Goal: Information Seeking & Learning: Learn about a topic

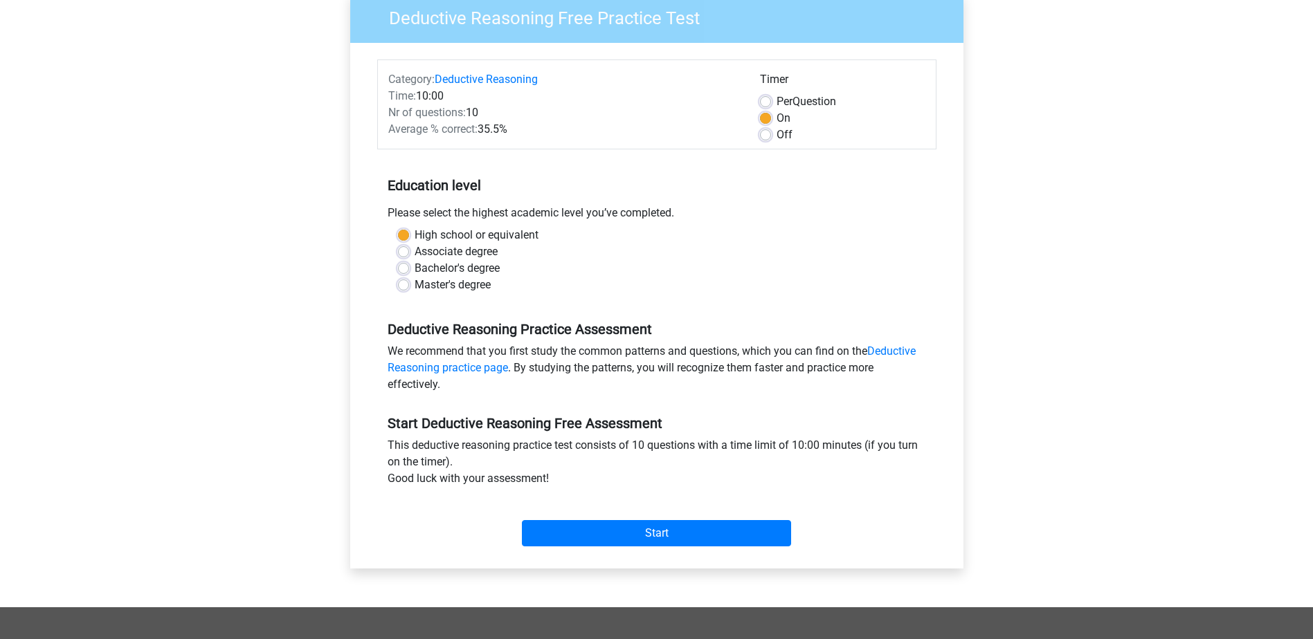
scroll to position [138, 0]
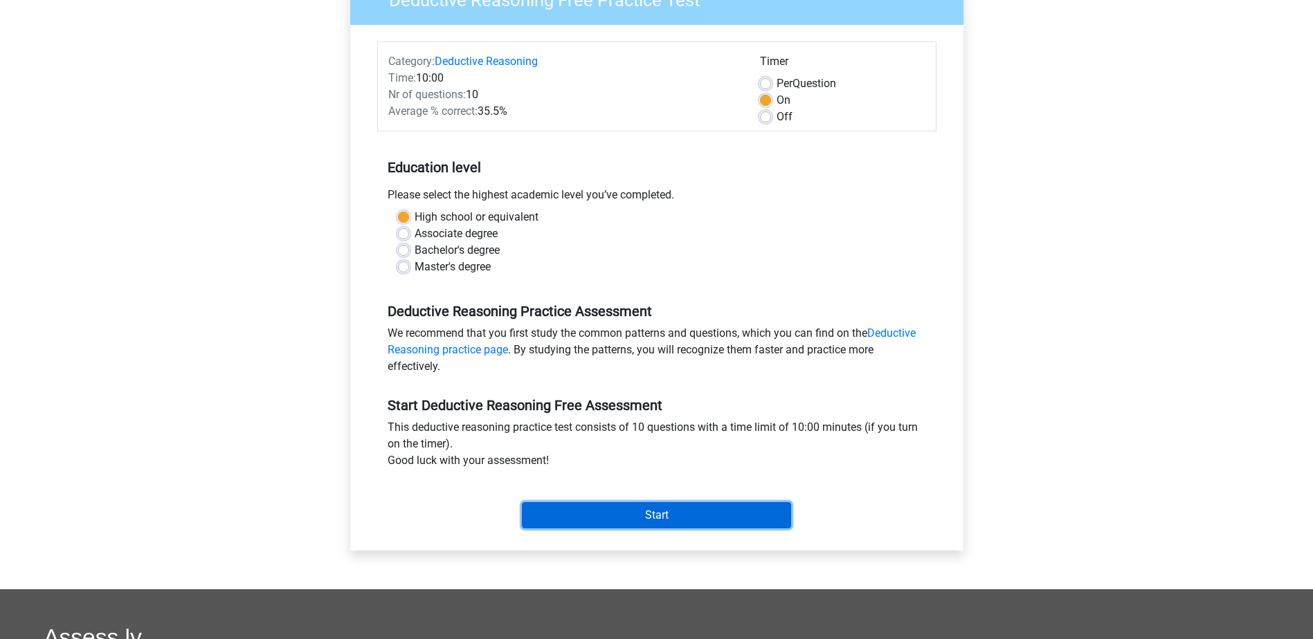
click at [569, 518] on input "Start" at bounding box center [656, 515] width 269 height 26
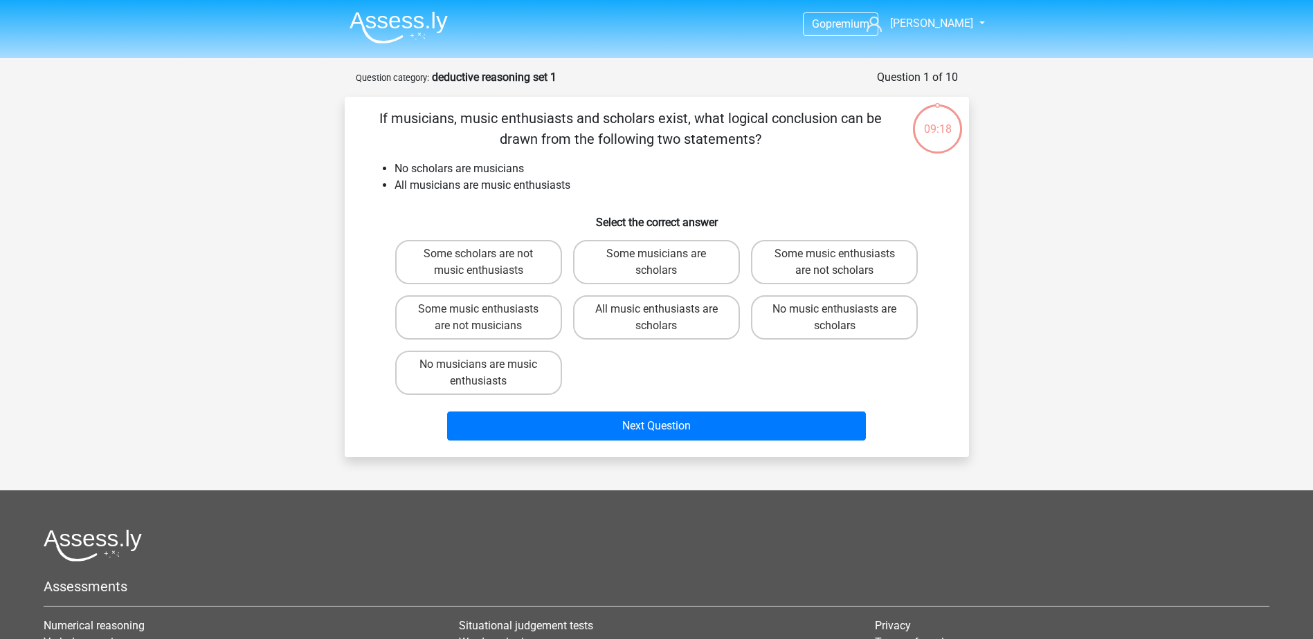
click at [841, 262] on input "Some music enthusiasts are not scholars" at bounding box center [838, 258] width 9 height 9
radio input "true"
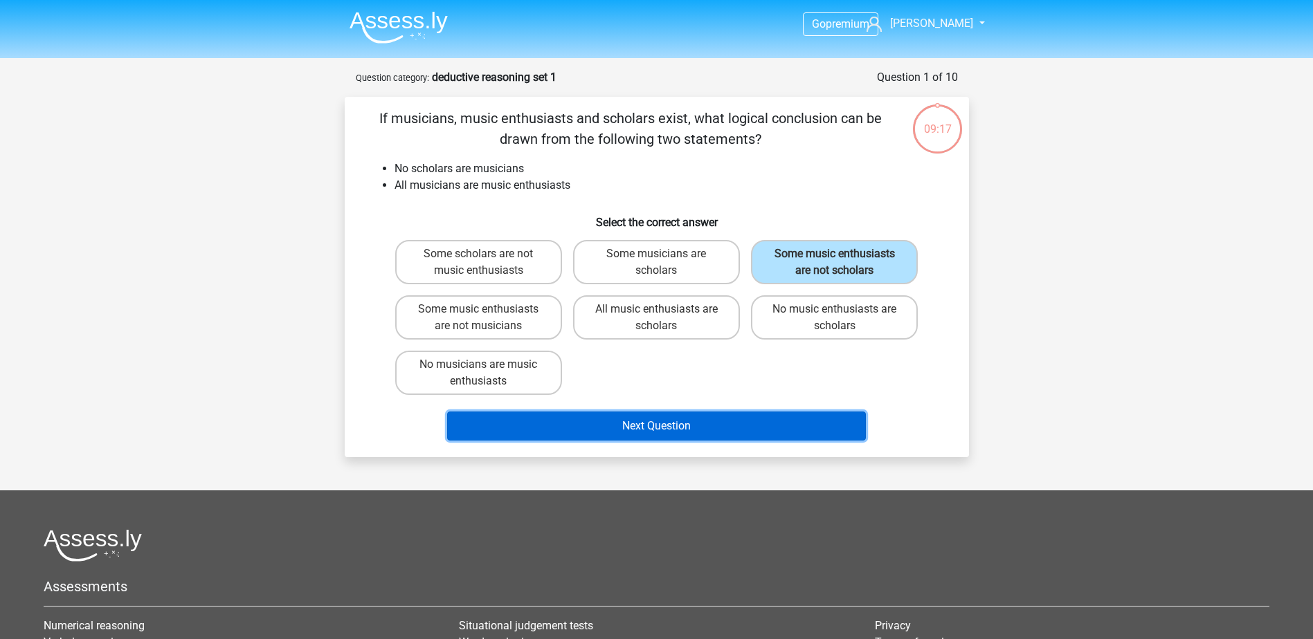
click at [749, 420] on button "Next Question" at bounding box center [656, 426] width 419 height 29
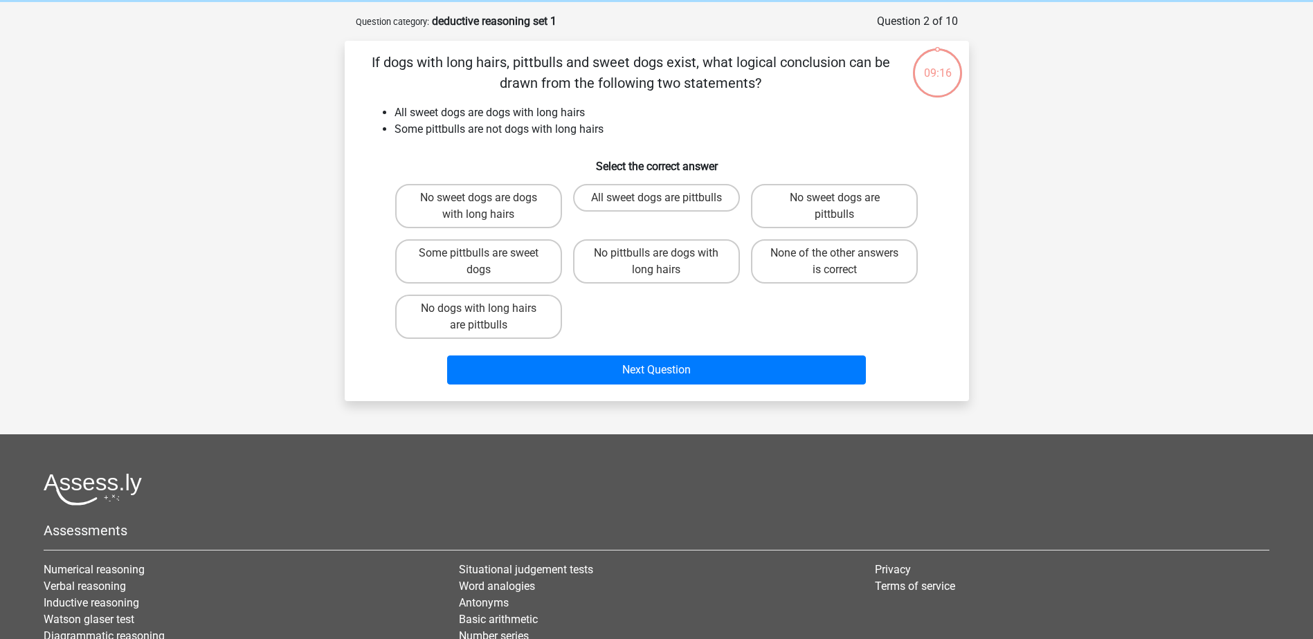
scroll to position [69, 0]
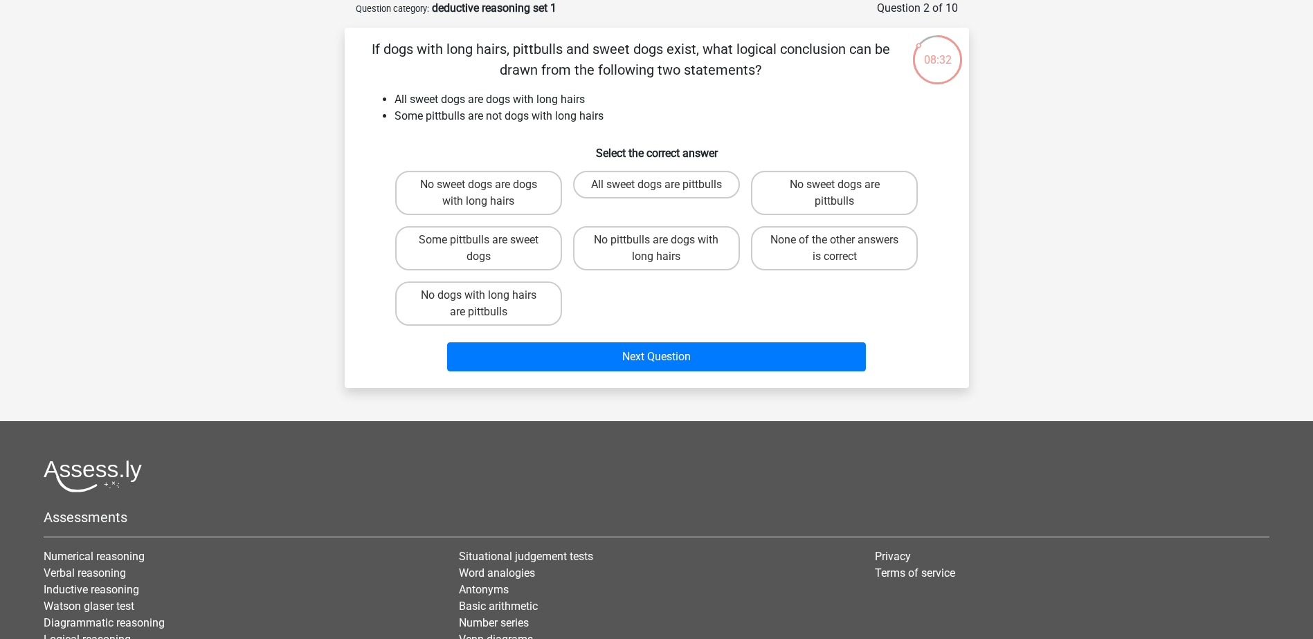
click at [483, 296] on input "No dogs with long hairs are pittbulls" at bounding box center [482, 299] width 9 height 9
radio input "true"
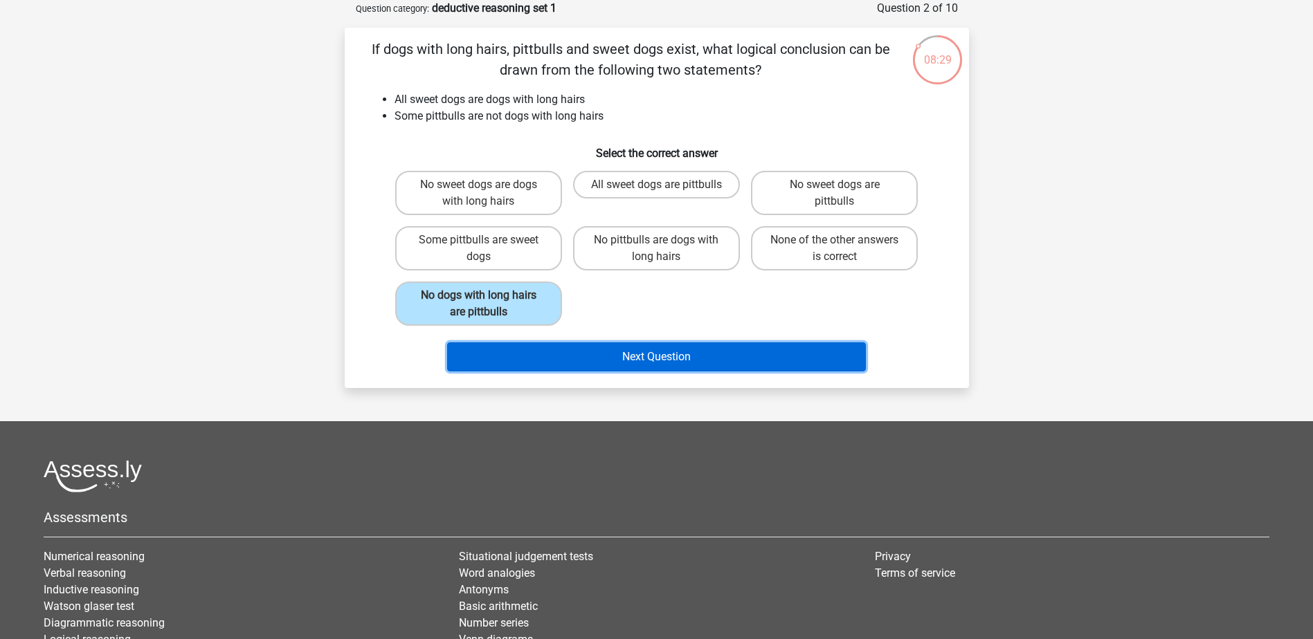
click at [606, 359] on button "Next Question" at bounding box center [656, 357] width 419 height 29
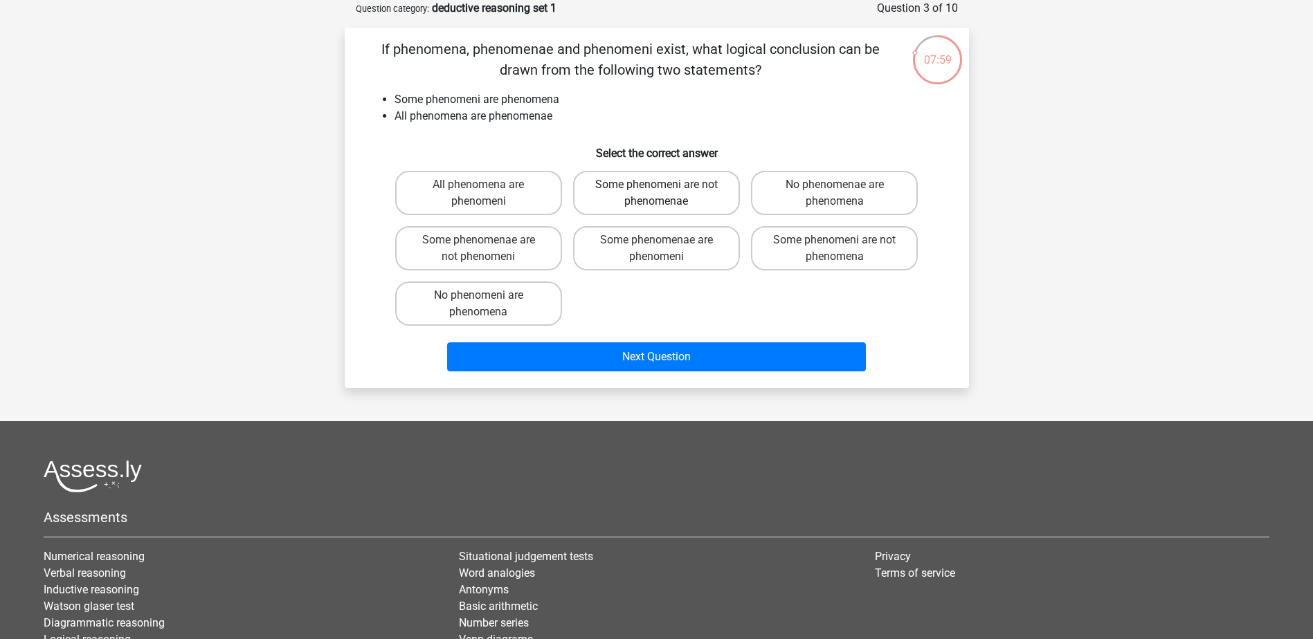
click at [659, 199] on label "Some phenomeni are not phenomenae" at bounding box center [656, 193] width 167 height 44
click at [659, 194] on input "Some phenomeni are not phenomenae" at bounding box center [660, 189] width 9 height 9
radio input "true"
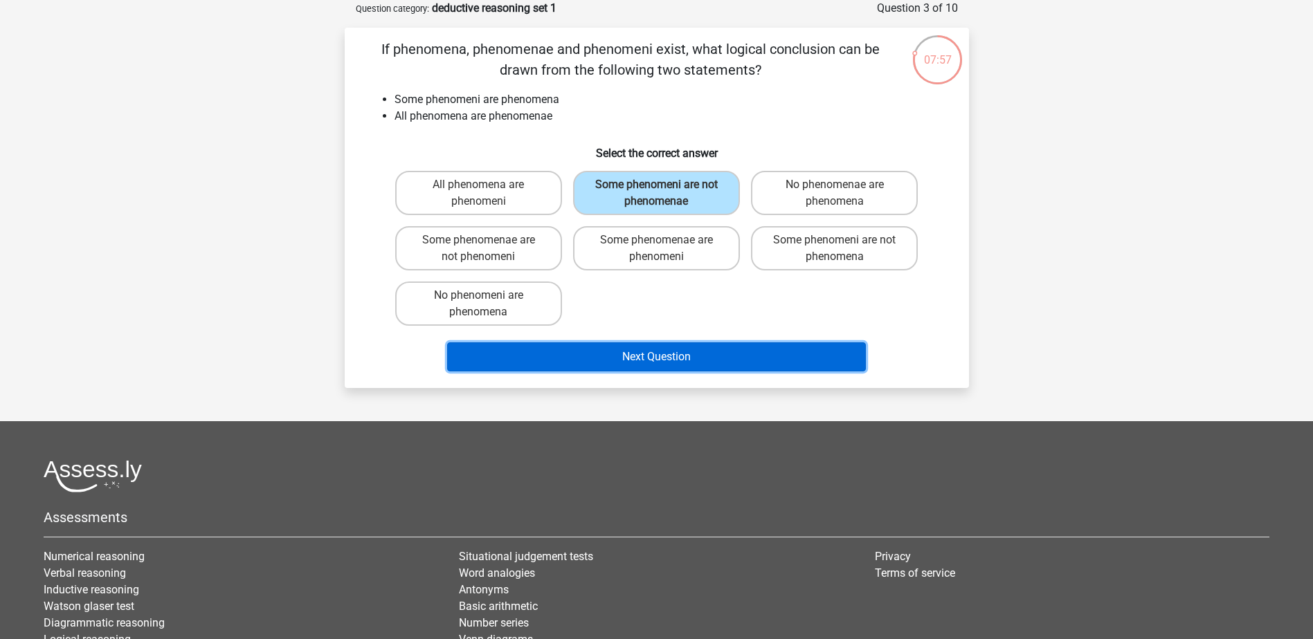
click at [656, 353] on button "Next Question" at bounding box center [656, 357] width 419 height 29
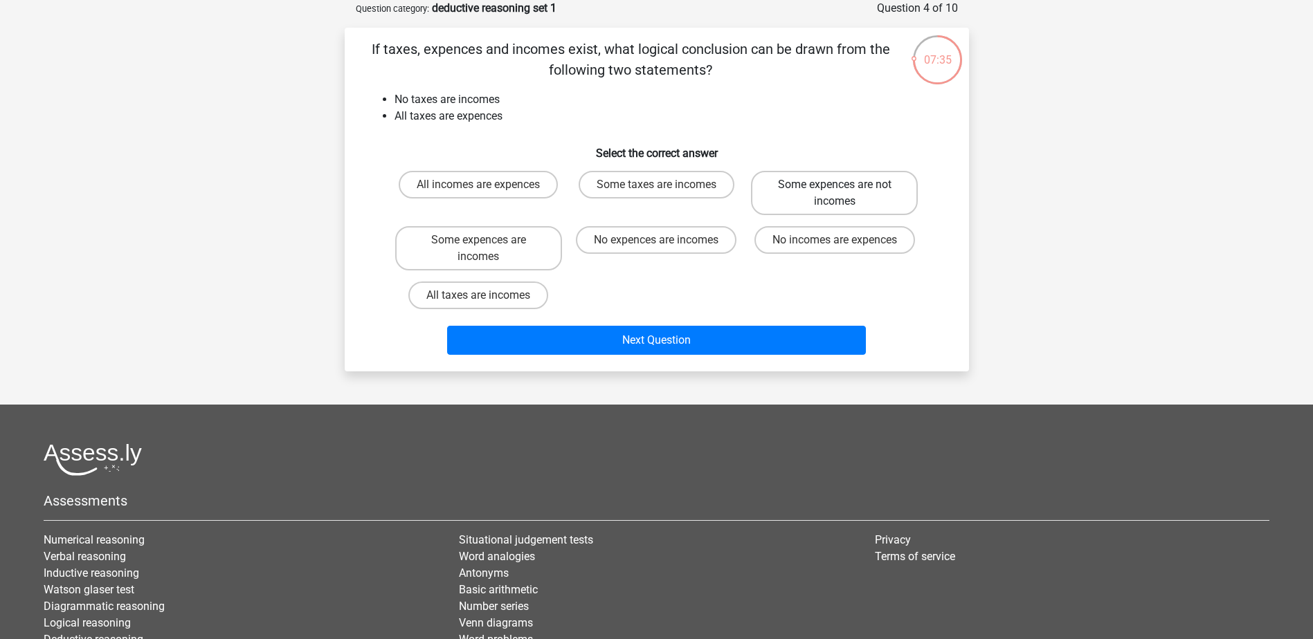
click at [824, 198] on label "Some expences are not incomes" at bounding box center [834, 193] width 167 height 44
click at [834, 194] on input "Some expences are not incomes" at bounding box center [838, 189] width 9 height 9
radio input "true"
click at [816, 249] on label "No incomes are expences" at bounding box center [834, 240] width 161 height 28
click at [834, 249] on input "No incomes are expences" at bounding box center [838, 244] width 9 height 9
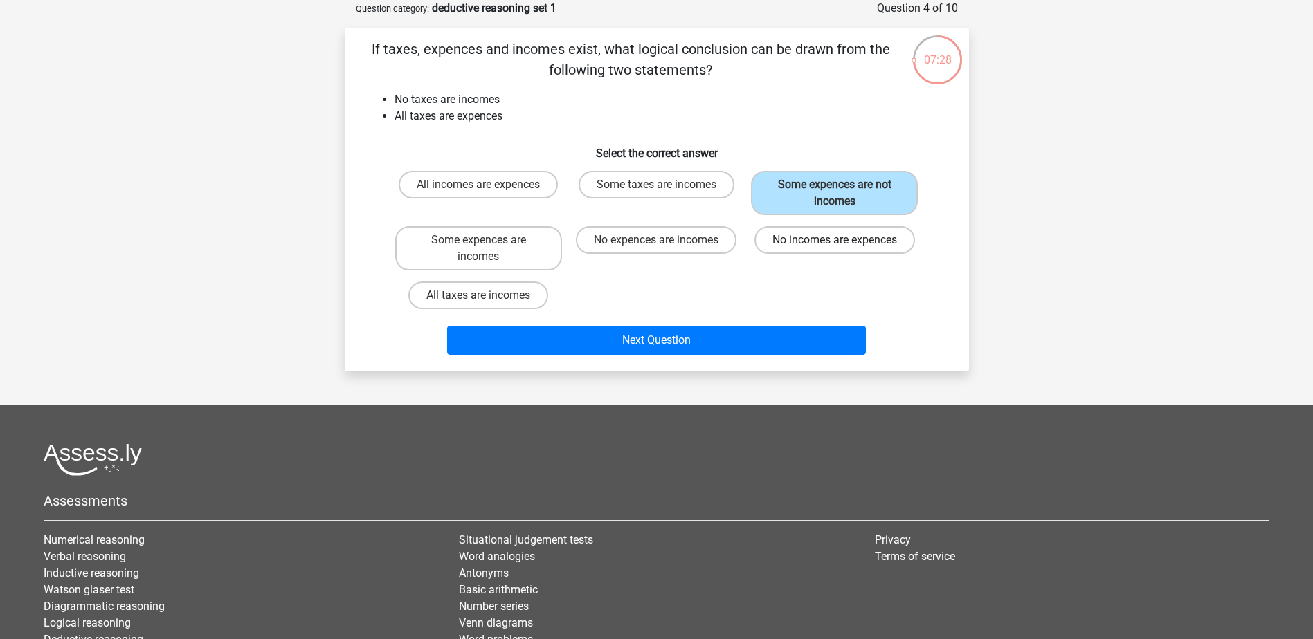
radio input "true"
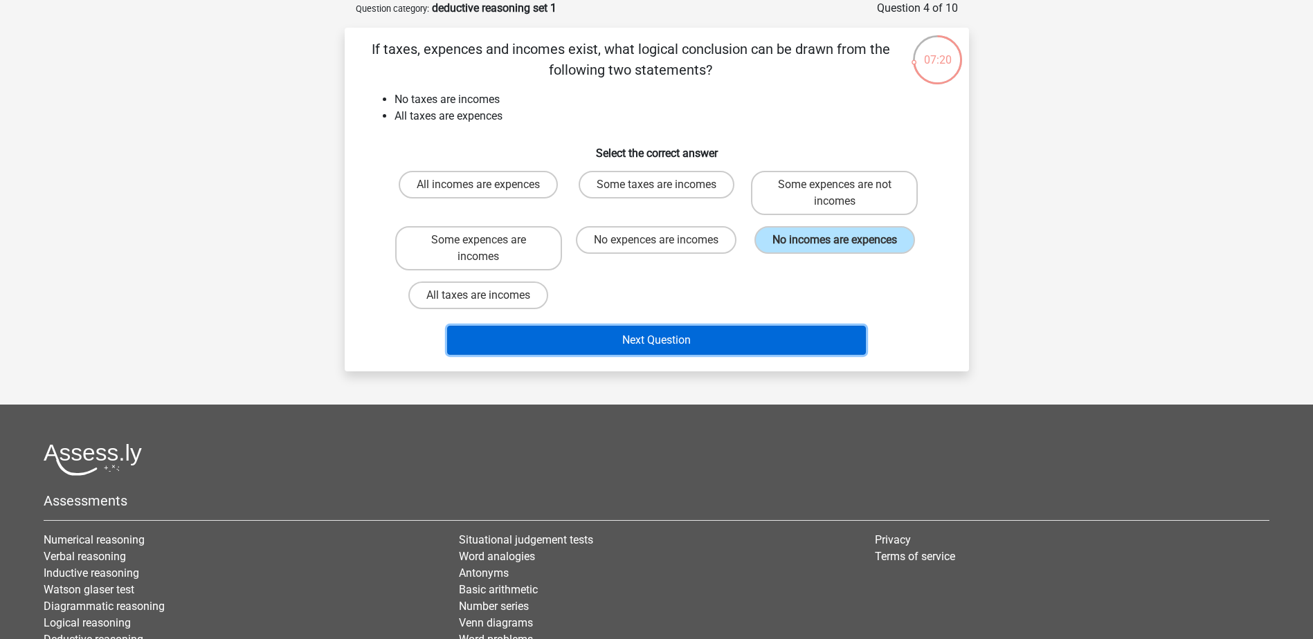
click at [691, 344] on button "Next Question" at bounding box center [656, 340] width 419 height 29
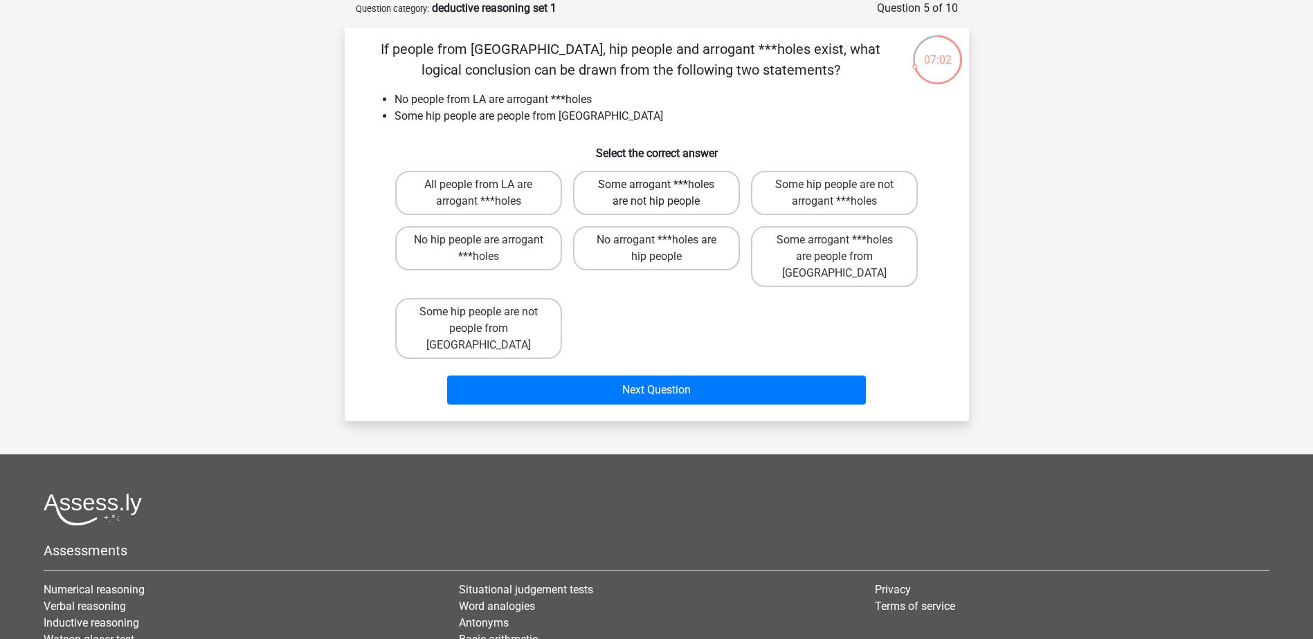
click at [688, 200] on label "Some arrogant ***holes are not hip people" at bounding box center [656, 193] width 167 height 44
click at [665, 194] on input "Some arrogant ***holes are not hip people" at bounding box center [660, 189] width 9 height 9
radio input "true"
click at [452, 302] on label "Some hip people are not people from LA" at bounding box center [478, 328] width 167 height 61
click at [478, 312] on input "Some hip people are not people from LA" at bounding box center [482, 316] width 9 height 9
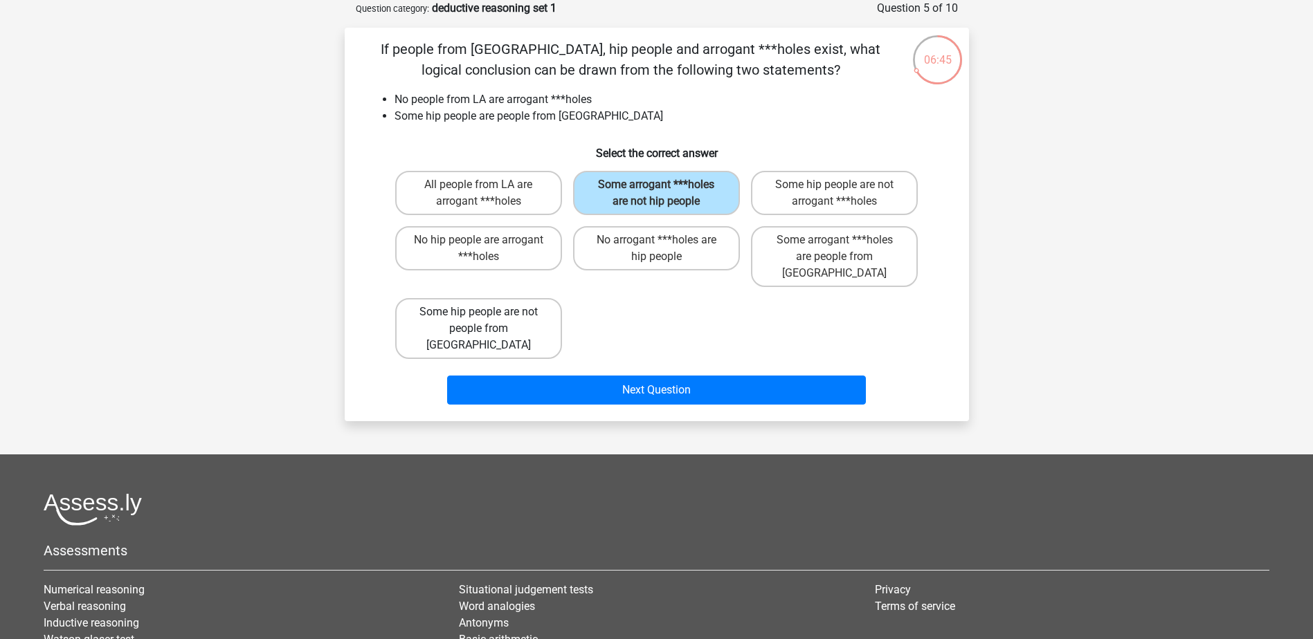
radio input "true"
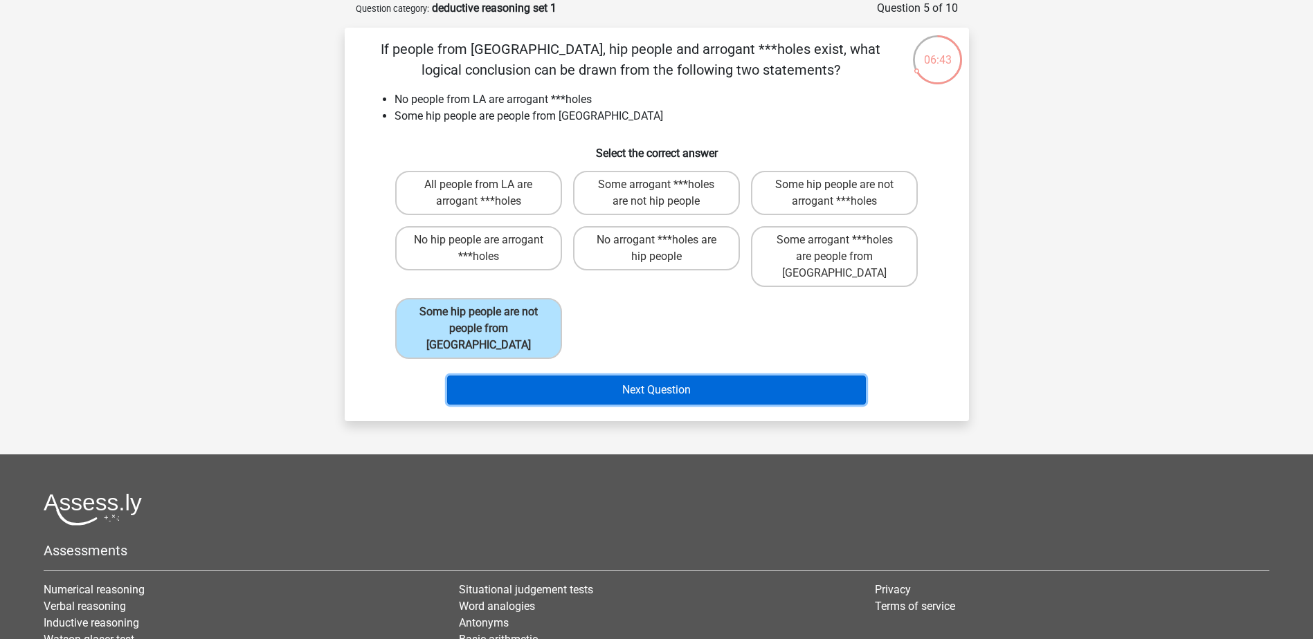
click at [571, 376] on button "Next Question" at bounding box center [656, 390] width 419 height 29
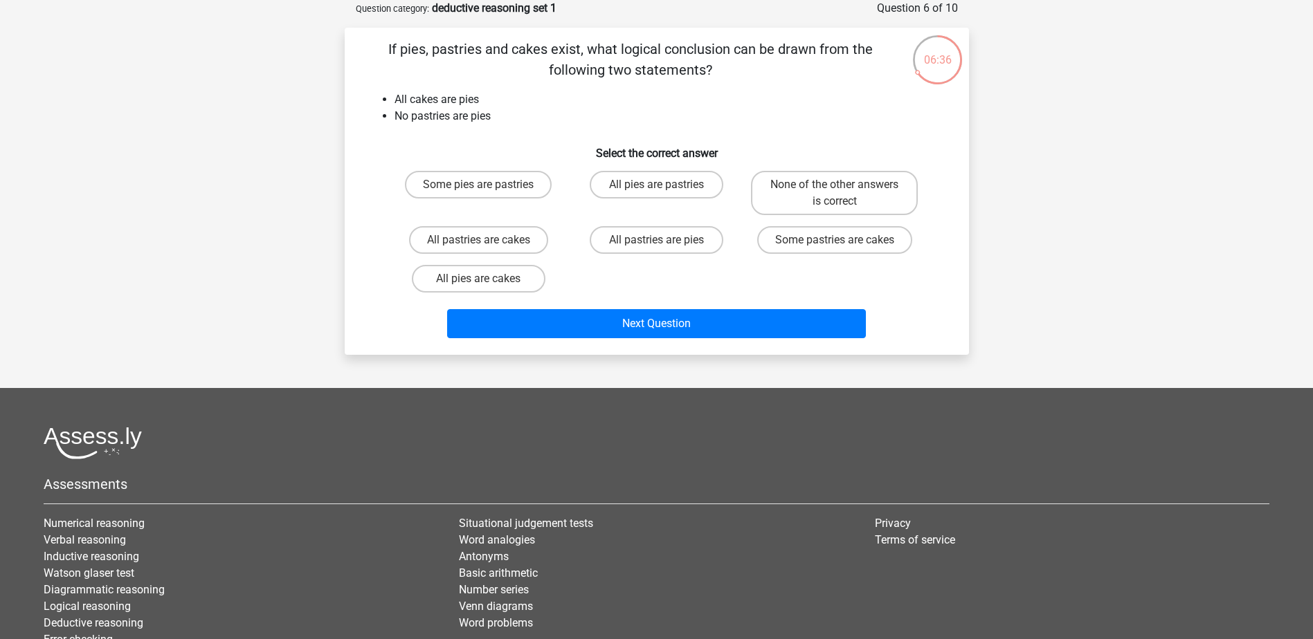
click at [480, 284] on input "All pies are cakes" at bounding box center [482, 283] width 9 height 9
radio input "true"
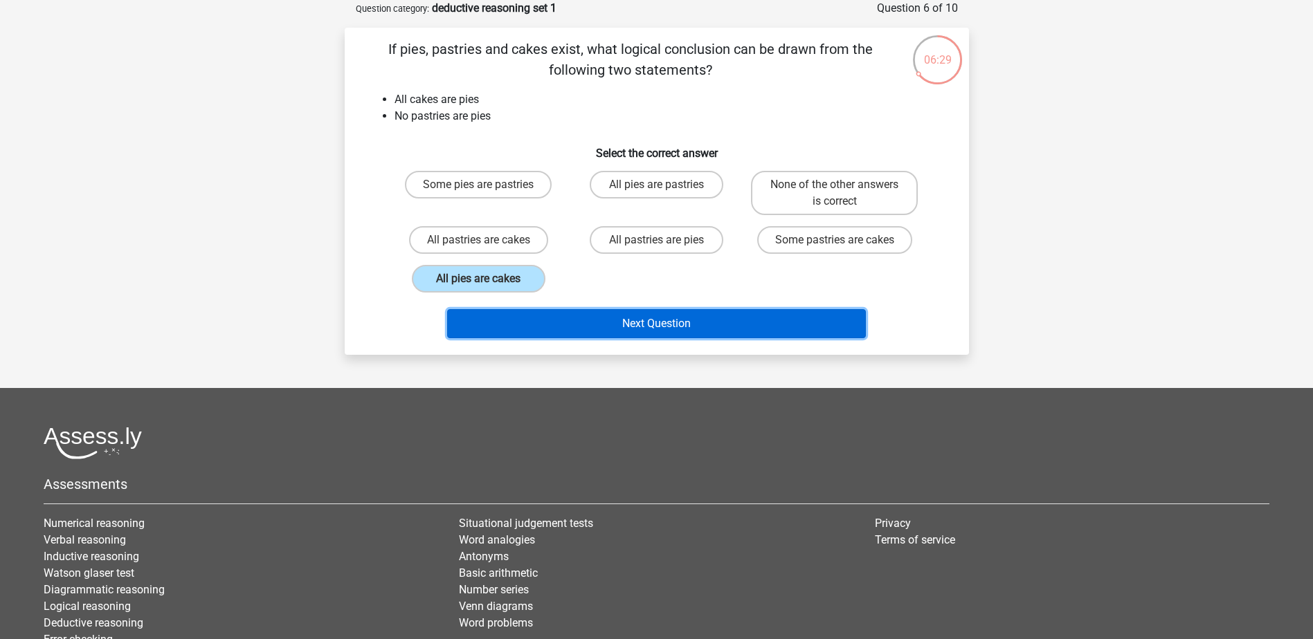
click at [587, 325] on button "Next Question" at bounding box center [656, 323] width 419 height 29
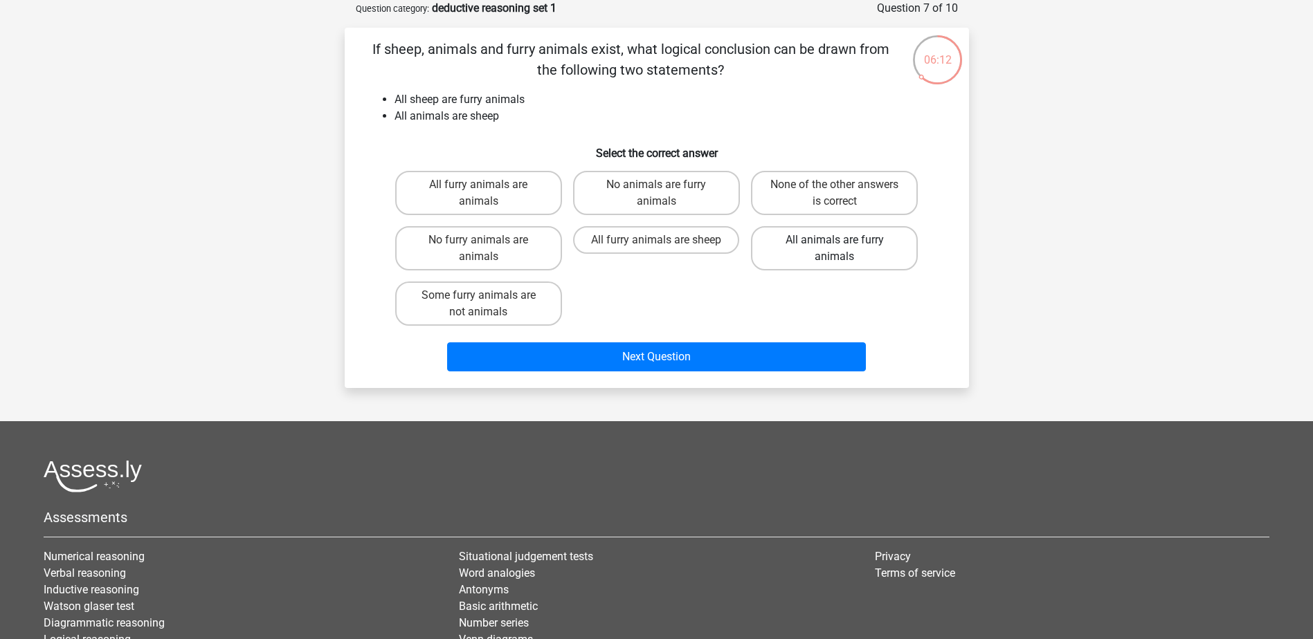
click at [850, 253] on label "All animals are furry animals" at bounding box center [834, 248] width 167 height 44
click at [843, 249] on input "All animals are furry animals" at bounding box center [838, 244] width 9 height 9
radio input "true"
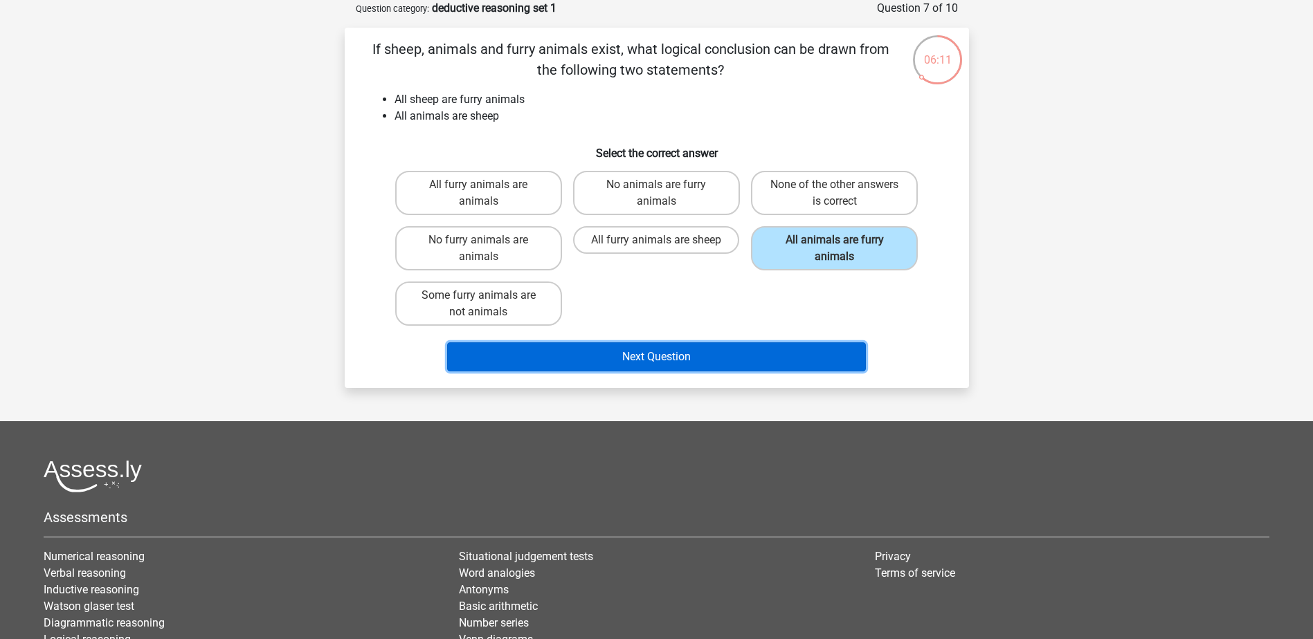
click at [823, 354] on button "Next Question" at bounding box center [656, 357] width 419 height 29
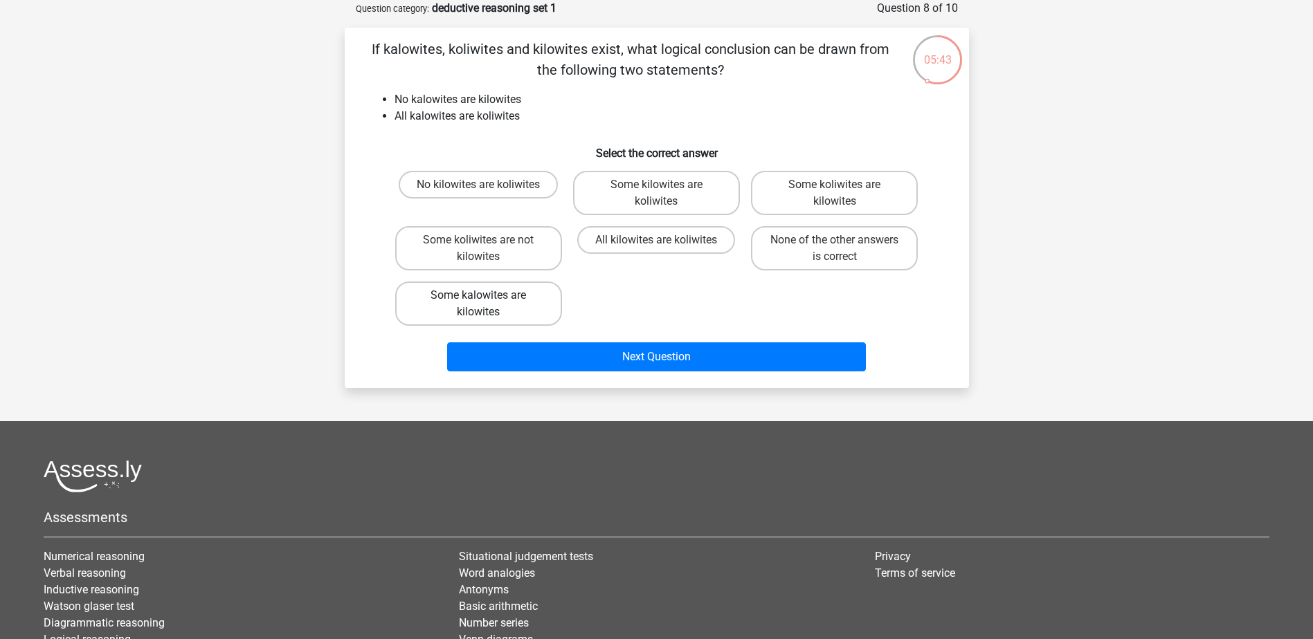
click at [522, 300] on label "Some kalowites are kilowites" at bounding box center [478, 304] width 167 height 44
click at [487, 300] on input "Some kalowites are kilowites" at bounding box center [482, 299] width 9 height 9
radio input "true"
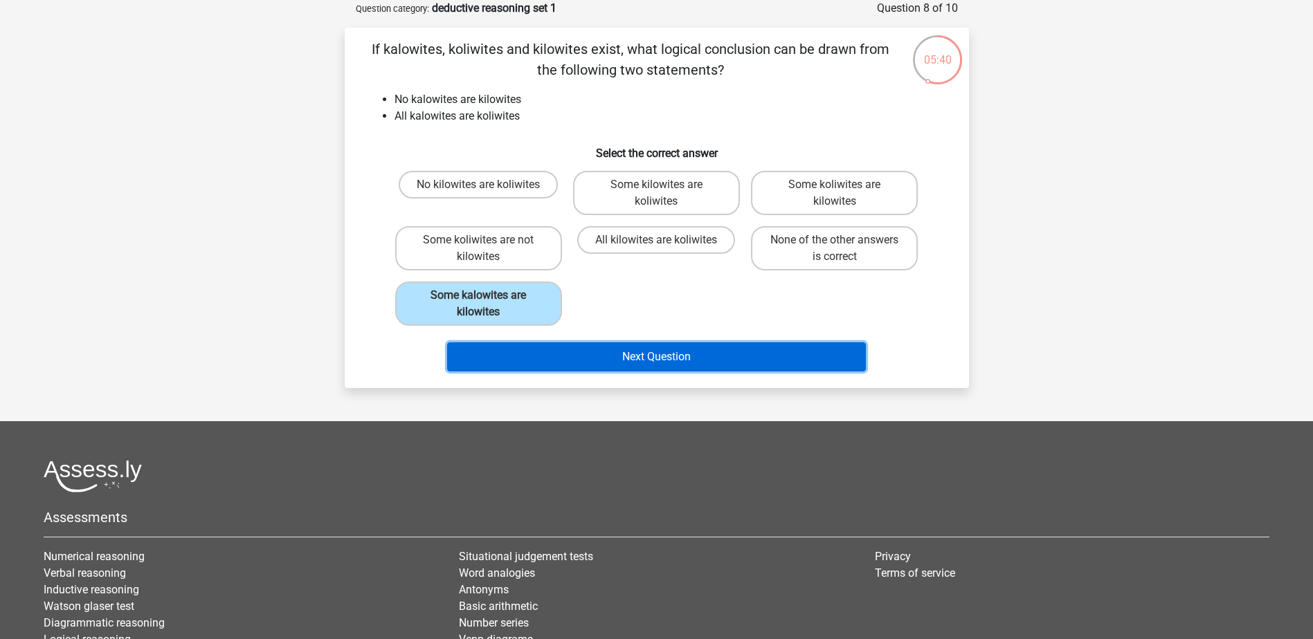
click at [675, 360] on button "Next Question" at bounding box center [656, 357] width 419 height 29
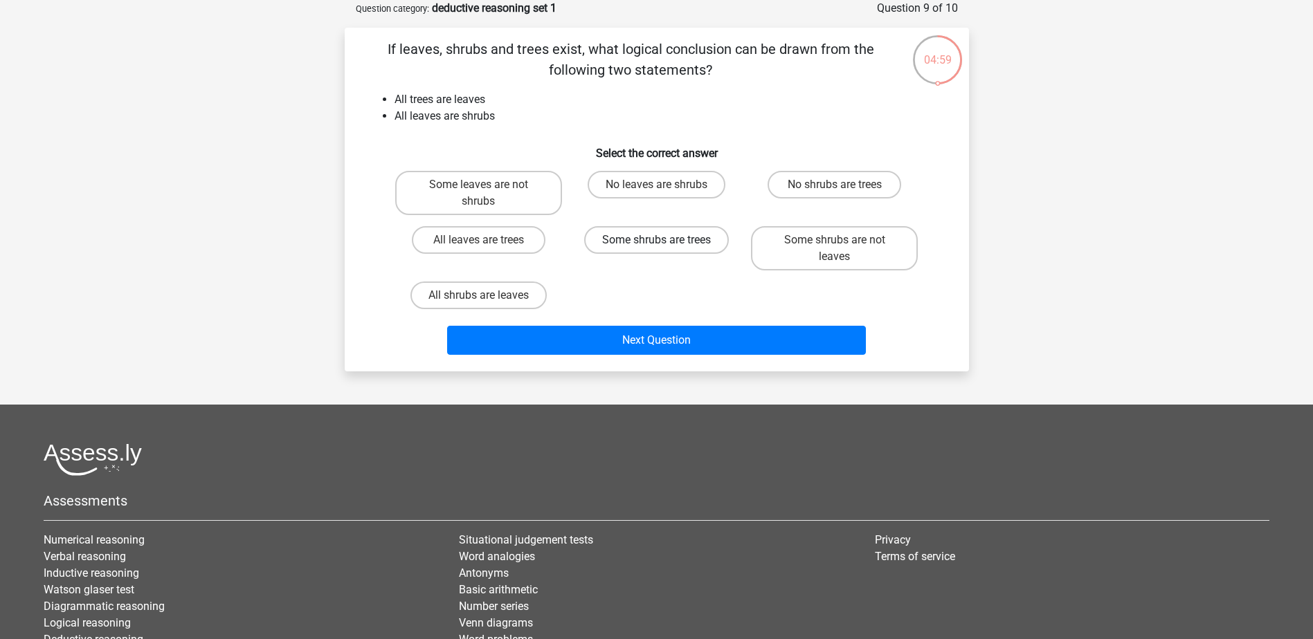
click at [639, 244] on label "Some shrubs are trees" at bounding box center [656, 240] width 145 height 28
click at [656, 244] on input "Some shrubs are trees" at bounding box center [660, 244] width 9 height 9
radio input "true"
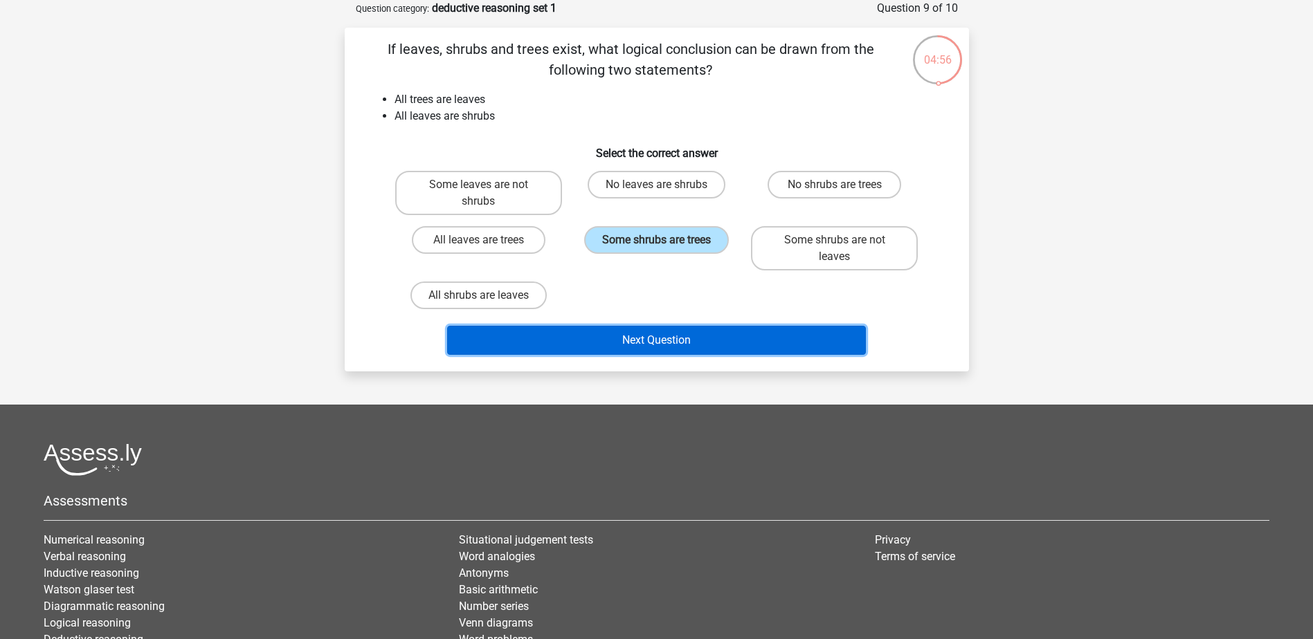
click at [688, 346] on button "Next Question" at bounding box center [656, 340] width 419 height 29
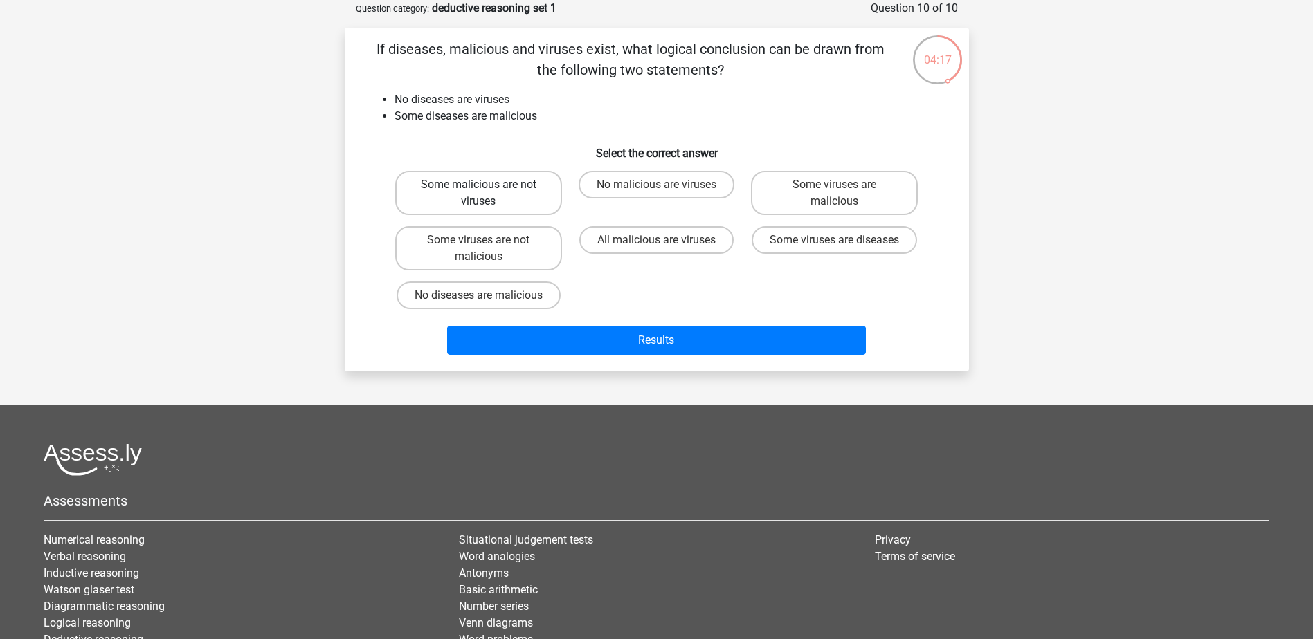
click at [522, 203] on label "Some malicious are not viruses" at bounding box center [478, 193] width 167 height 44
click at [487, 194] on input "Some malicious are not viruses" at bounding box center [482, 189] width 9 height 9
radio input "true"
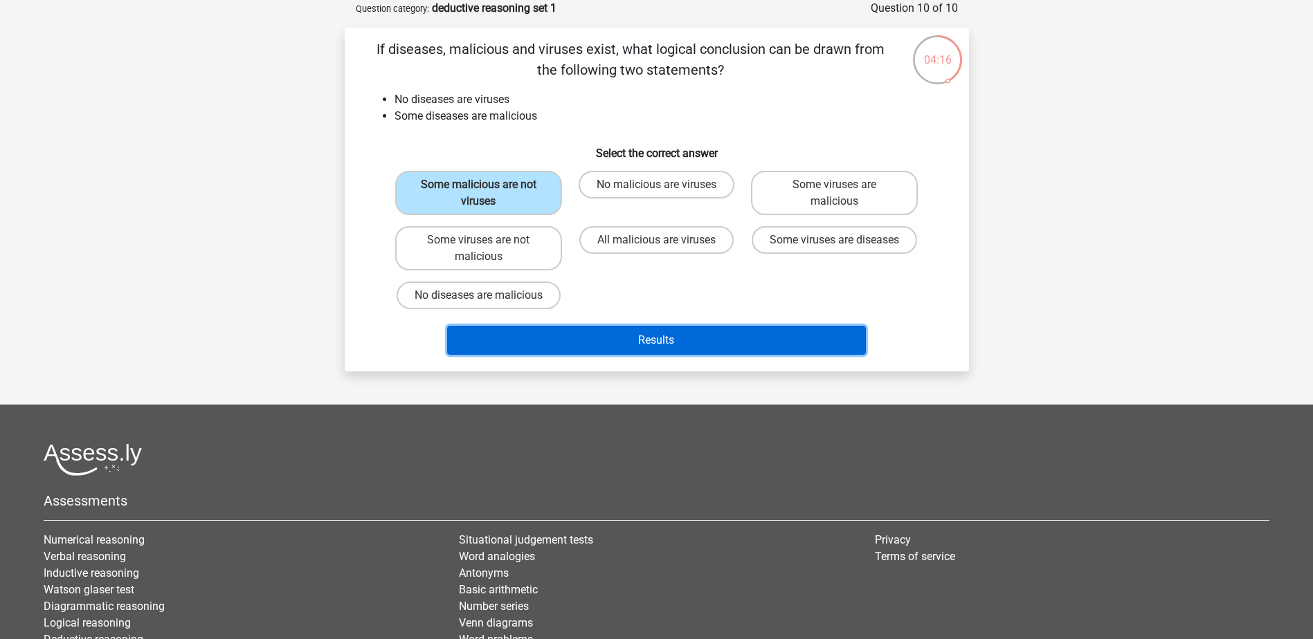
click at [615, 338] on button "Results" at bounding box center [656, 340] width 419 height 29
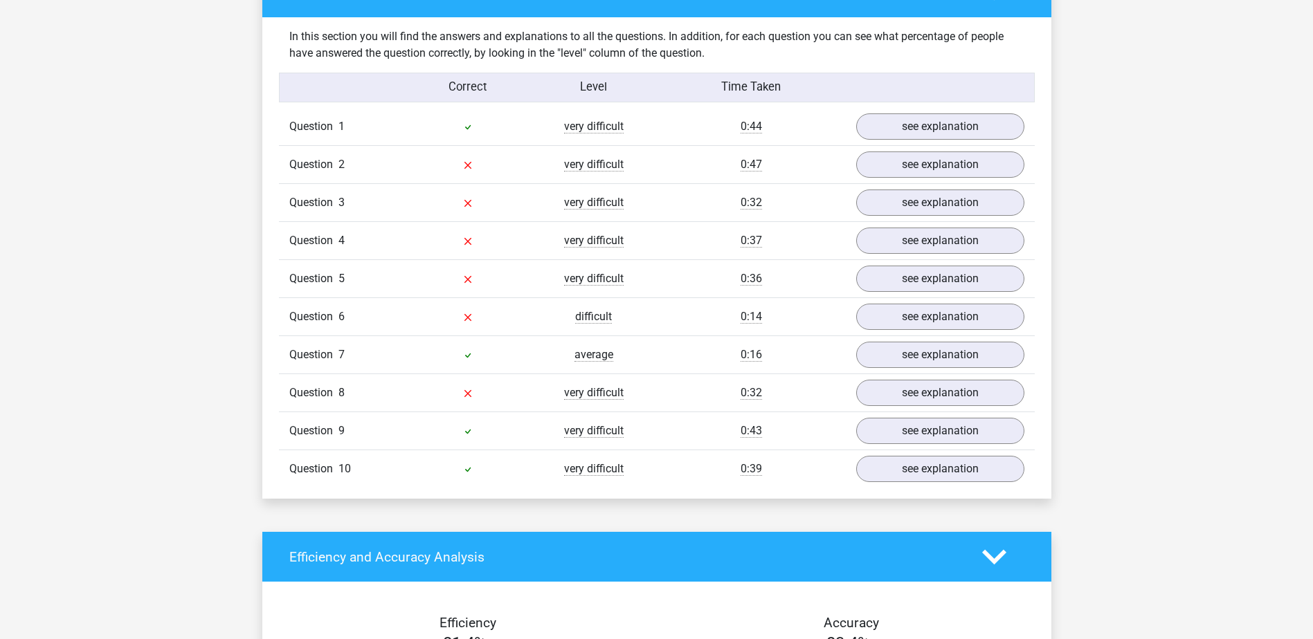
scroll to position [900, 0]
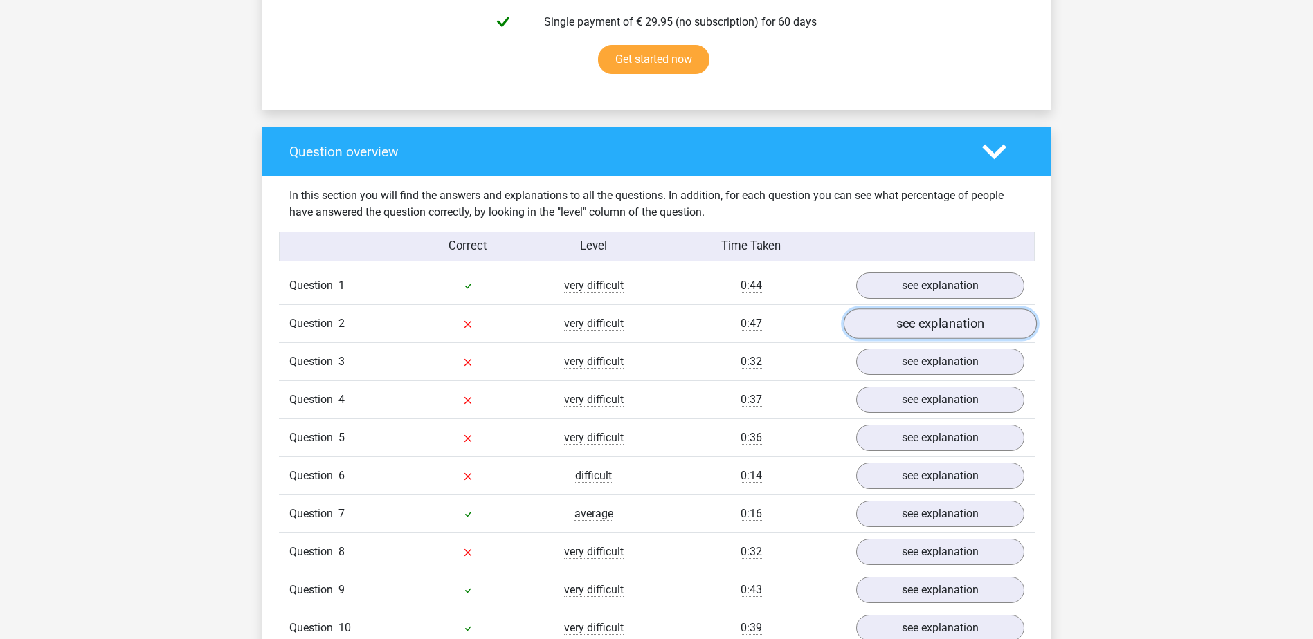
click at [904, 322] on link "see explanation" at bounding box center [939, 324] width 193 height 30
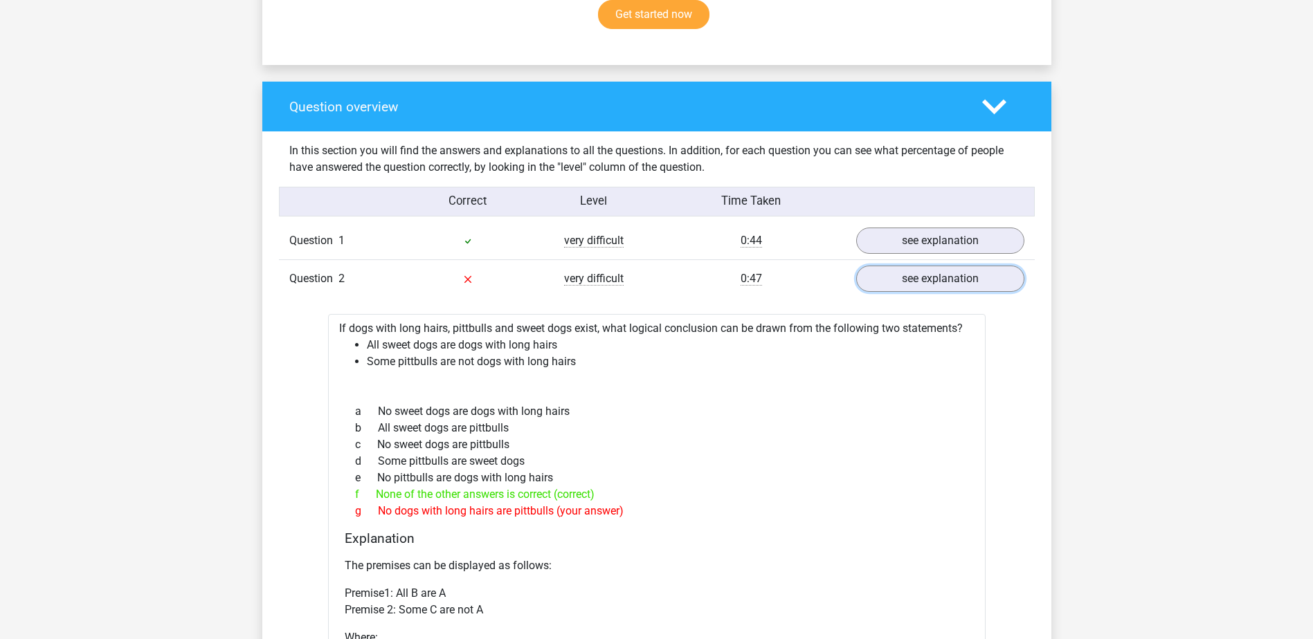
scroll to position [969, 0]
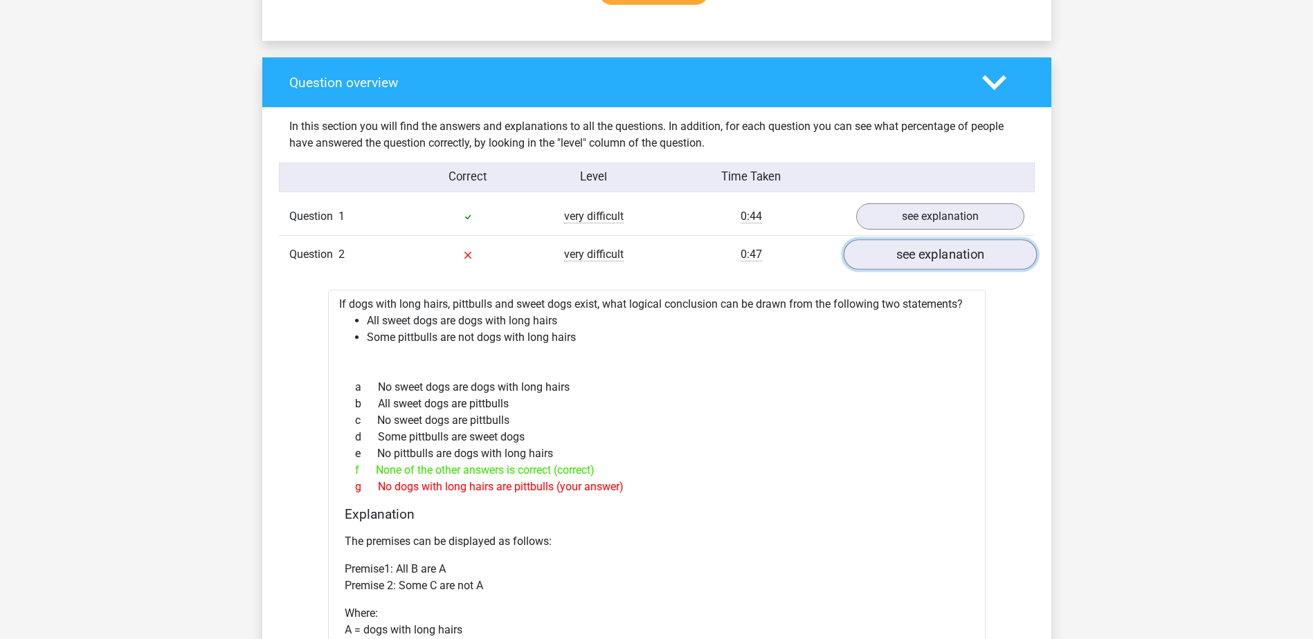
click at [885, 269] on link "see explanation" at bounding box center [939, 255] width 193 height 30
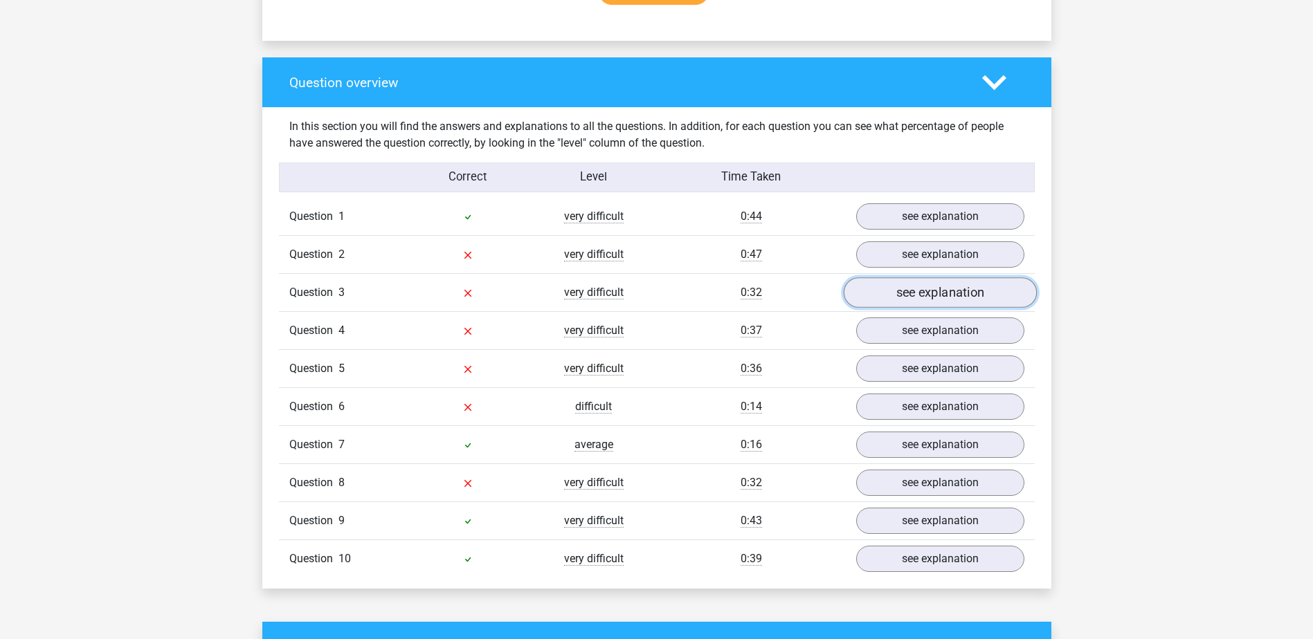
click at [901, 292] on link "see explanation" at bounding box center [939, 293] width 193 height 30
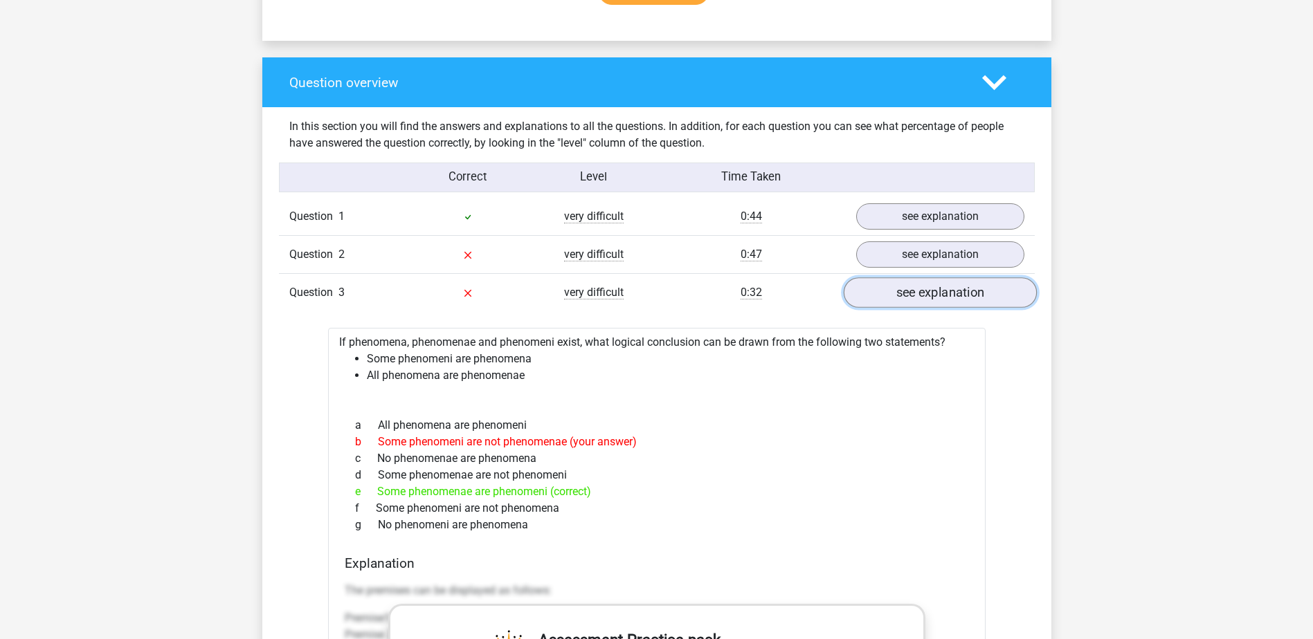
click at [901, 292] on link "see explanation" at bounding box center [939, 293] width 193 height 30
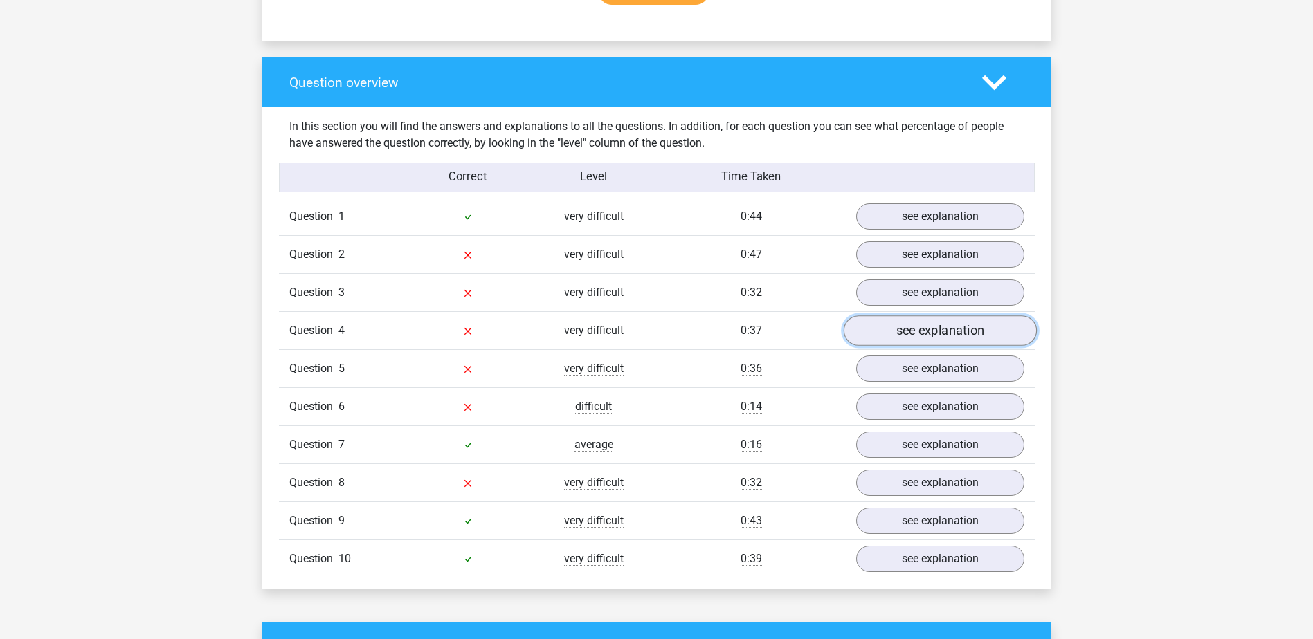
click at [897, 331] on link "see explanation" at bounding box center [939, 331] width 193 height 30
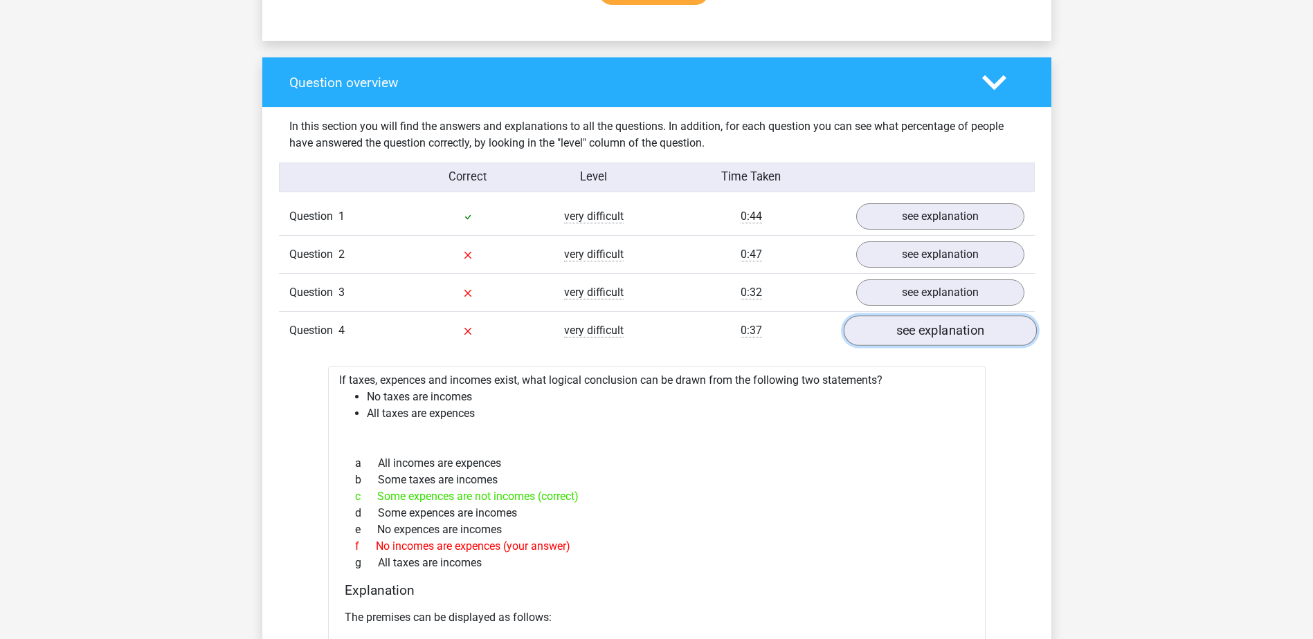
click at [888, 335] on link "see explanation" at bounding box center [939, 331] width 193 height 30
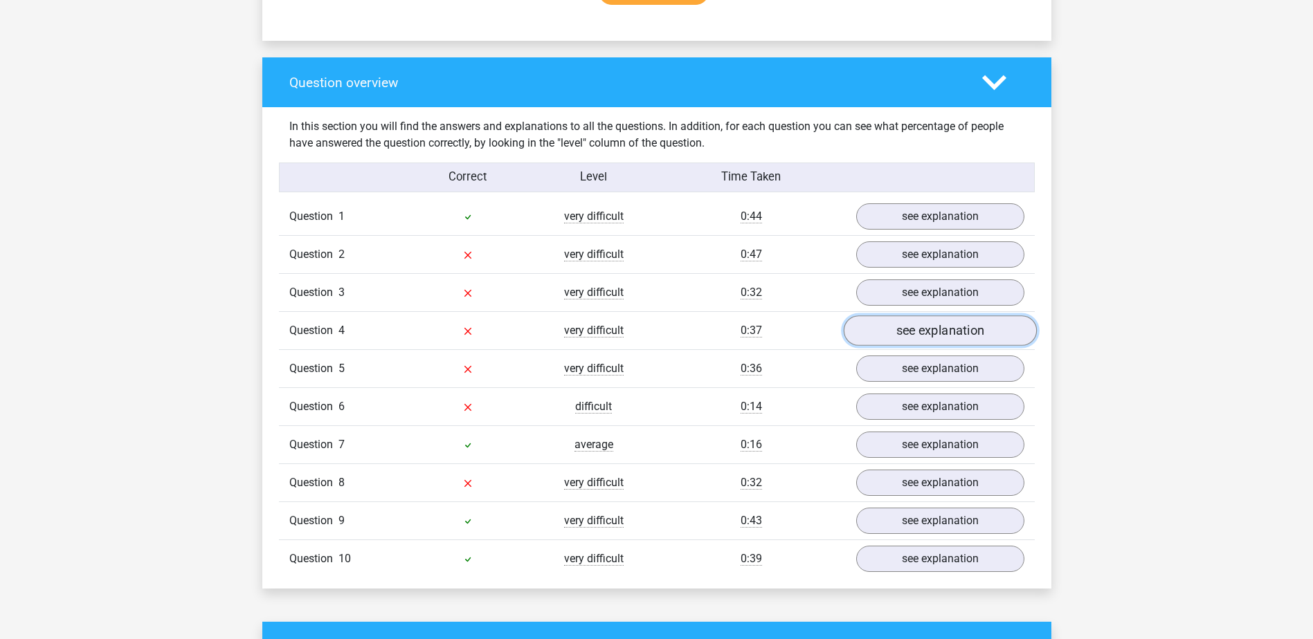
click at [888, 335] on link "see explanation" at bounding box center [939, 331] width 193 height 30
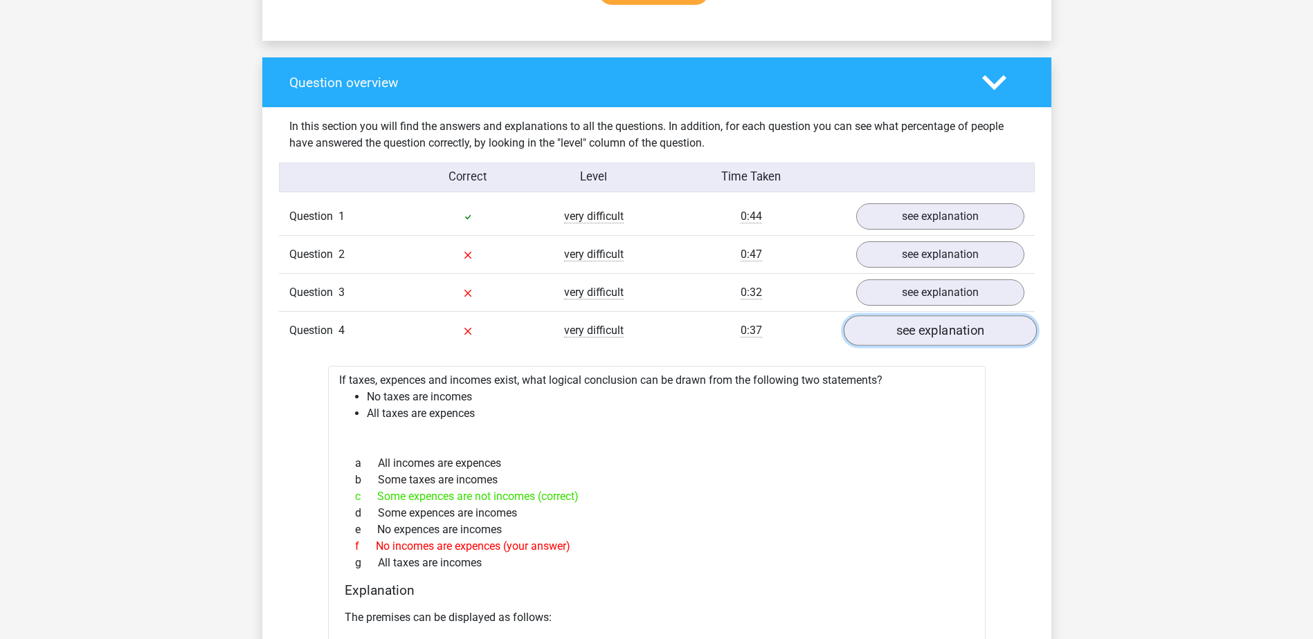
click at [888, 335] on link "see explanation" at bounding box center [939, 331] width 193 height 30
